Goal: Transaction & Acquisition: Purchase product/service

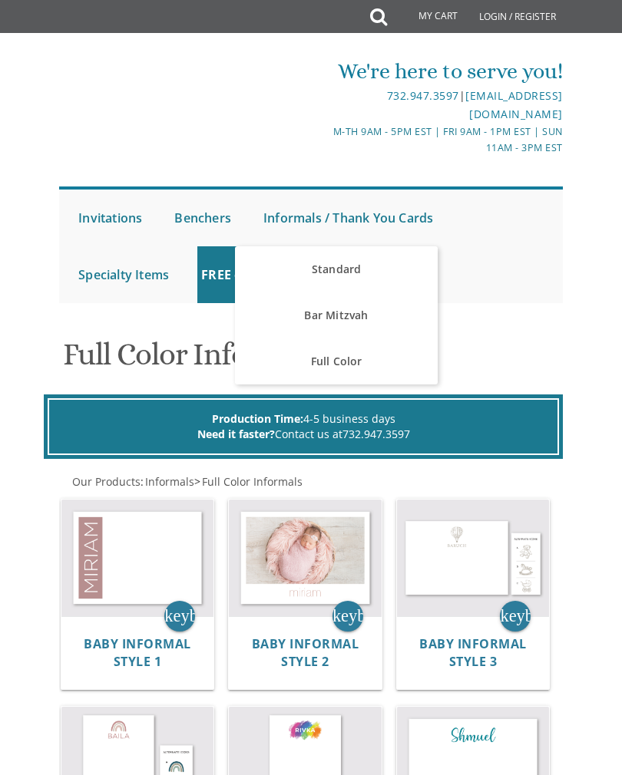
click at [368, 273] on link "Standard" at bounding box center [336, 269] width 202 height 46
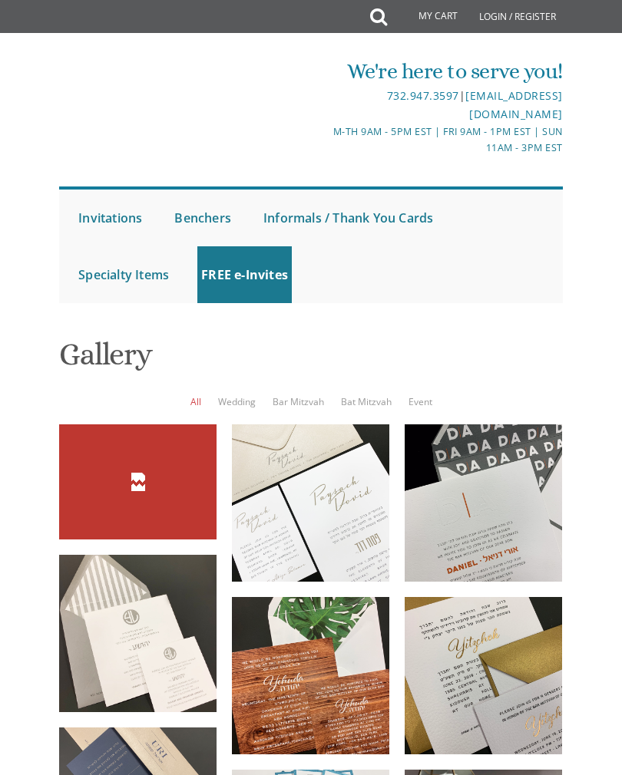
click at [380, 21] on icon at bounding box center [378, 17] width 17 height 31
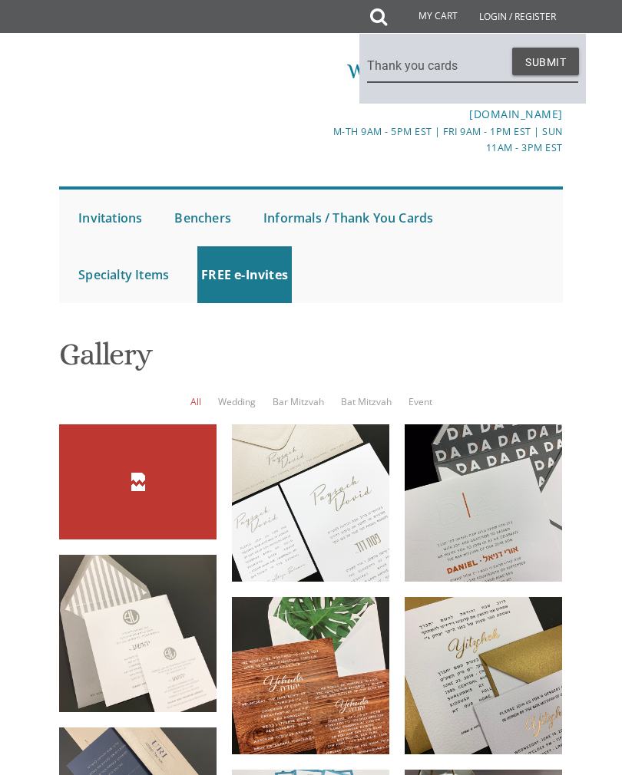
type input "Thank you cards"
click at [558, 61] on button "Submit" at bounding box center [545, 62] width 67 height 28
click at [544, 68] on button "Submit" at bounding box center [545, 62] width 67 height 28
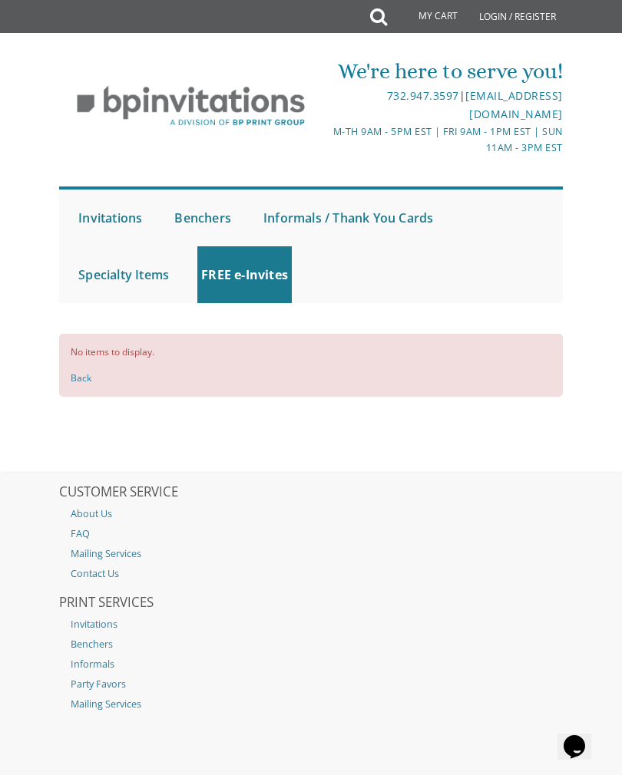
click at [72, 383] on link "Back" at bounding box center [81, 377] width 21 height 13
